Goal: Find specific fact: Find specific fact

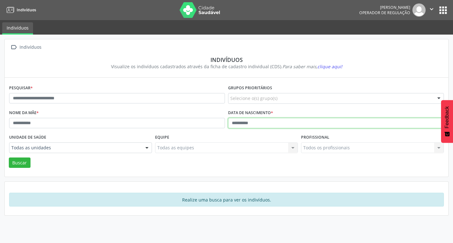
click at [272, 121] on input "text" at bounding box center [336, 123] width 216 height 11
type input "**********"
click at [9, 158] on button "Buscar" at bounding box center [20, 163] width 22 height 11
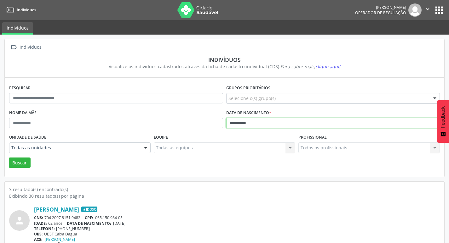
scroll to position [124, 0]
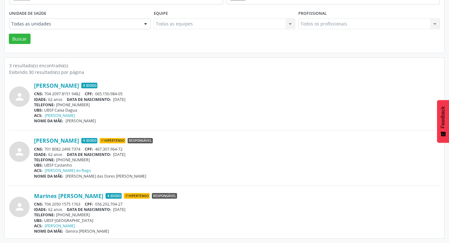
drag, startPoint x: 45, startPoint y: 149, endPoint x: 80, endPoint y: 150, distance: 35.3
click at [80, 150] on div "CNS: 701 8082 2496 7374 CPF: 467.307.964-72" at bounding box center [236, 149] width 405 height 5
copy div "701 8082 2496 7374"
drag, startPoint x: 97, startPoint y: 151, endPoint x: 124, endPoint y: 150, distance: 27.7
click at [124, 150] on div "CNS: 701 8082 2496 7374 CPF: 467.307.964-72" at bounding box center [236, 149] width 405 height 5
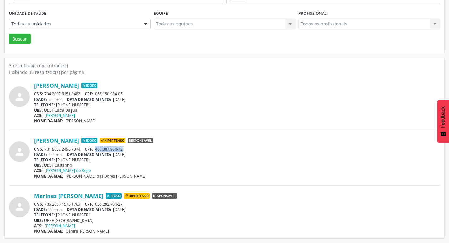
copy span "467.307.964-72"
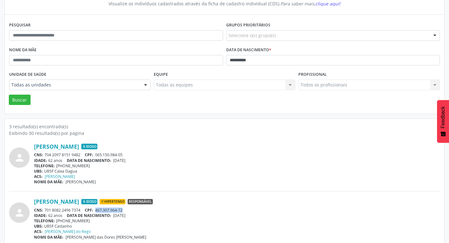
scroll to position [0, 0]
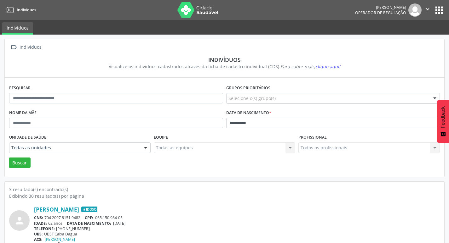
click at [441, 11] on button "apps" at bounding box center [438, 10] width 11 height 11
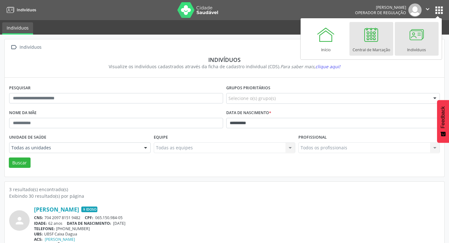
click at [364, 36] on div at bounding box center [370, 34] width 19 height 19
